Goal: Task Accomplishment & Management: Manage account settings

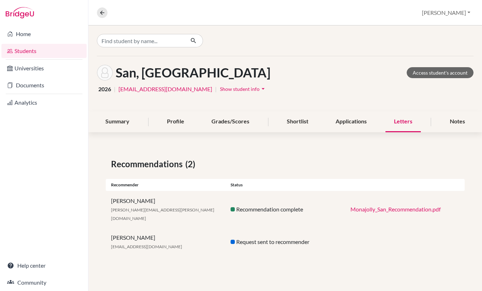
click at [404, 122] on div "Letters" at bounding box center [403, 121] width 35 height 21
click at [24, 102] on link "Analytics" at bounding box center [43, 103] width 85 height 14
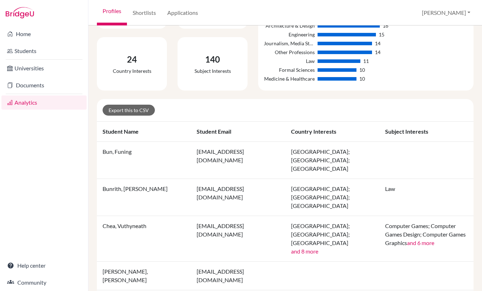
scroll to position [108, 0]
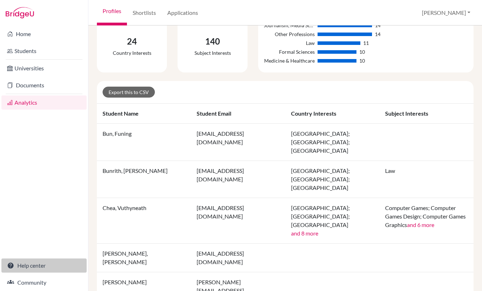
click at [33, 266] on link "Help center" at bounding box center [43, 266] width 85 height 14
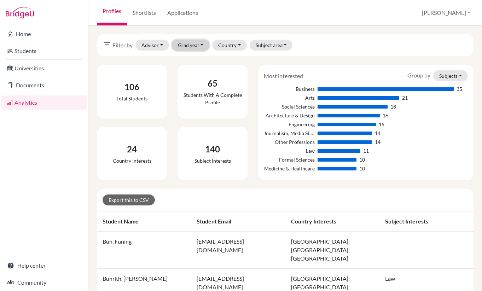
click at [184, 44] on button "Grad year" at bounding box center [191, 45] width 38 height 11
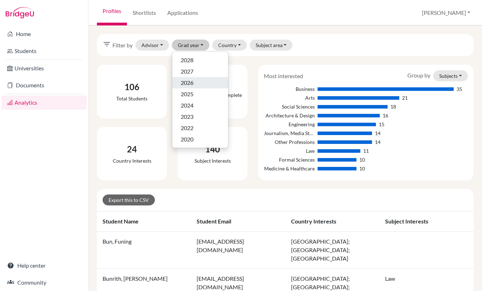
click at [192, 79] on span "2026" at bounding box center [187, 83] width 13 height 8
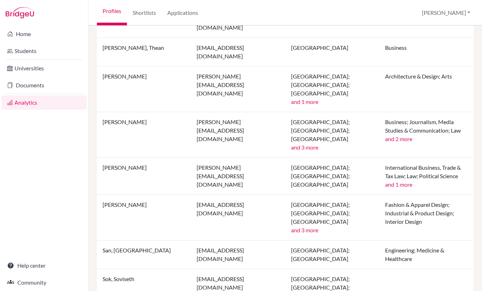
scroll to position [615, 0]
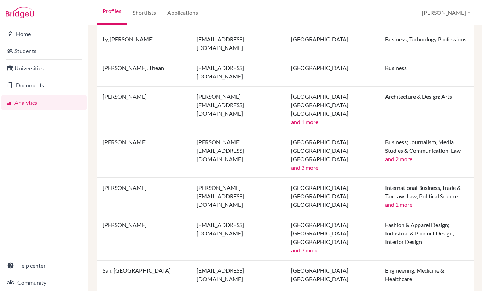
click at [122, 261] on td "San, [GEOGRAPHIC_DATA]" at bounding box center [144, 275] width 94 height 29
click at [183, 12] on link "Applications" at bounding box center [183, 12] width 42 height 25
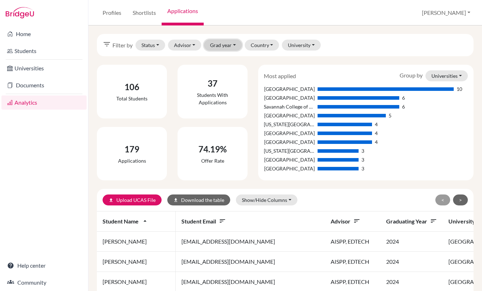
click at [217, 46] on button "Grad year" at bounding box center [223, 45] width 38 height 11
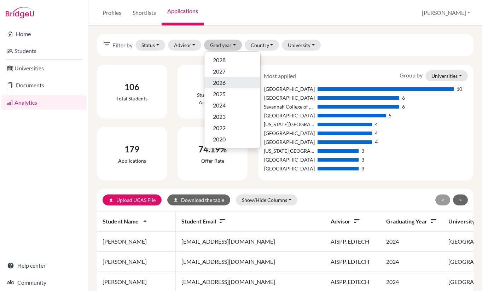
click at [221, 85] on span "2026" at bounding box center [219, 83] width 13 height 8
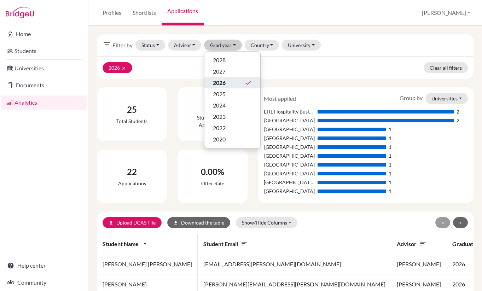
click at [251, 186] on div "0.00% Offer rate" at bounding box center [212, 177] width 81 height 54
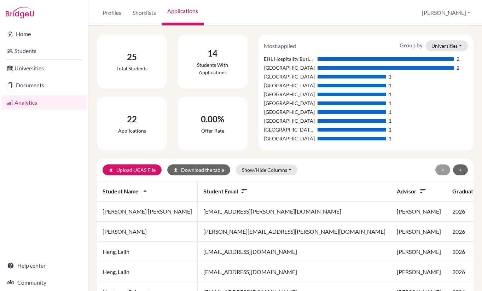
scroll to position [51, 0]
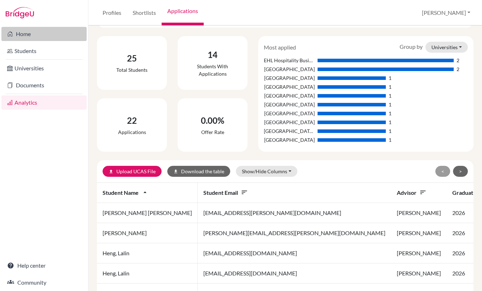
click at [22, 37] on link "Home" at bounding box center [43, 34] width 85 height 14
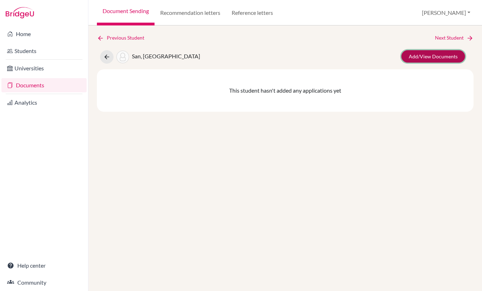
click at [422, 55] on link "Add/View Documents" at bounding box center [433, 56] width 64 height 12
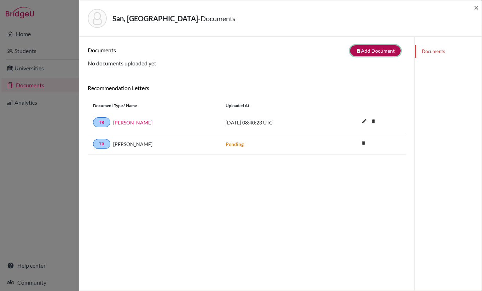
click at [387, 48] on button "note_add Add Document" at bounding box center [375, 50] width 51 height 11
